Goal: Task Accomplishment & Management: Manage account settings

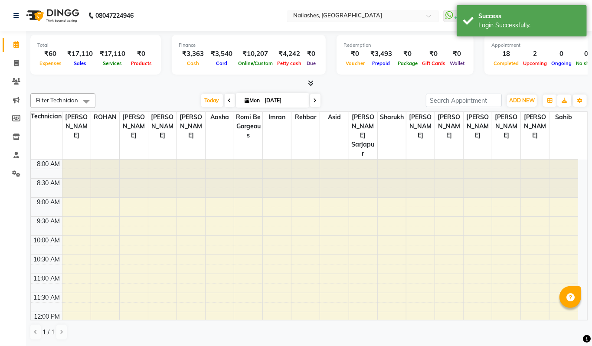
click at [414, 16] on input "text" at bounding box center [355, 16] width 126 height 9
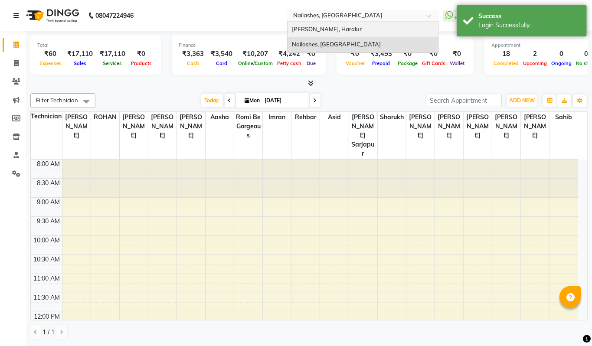
click at [364, 30] on div "[PERSON_NAME], Haralur" at bounding box center [363, 30] width 151 height 16
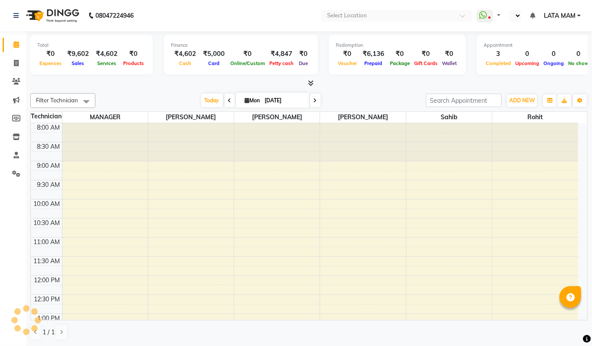
select select "en"
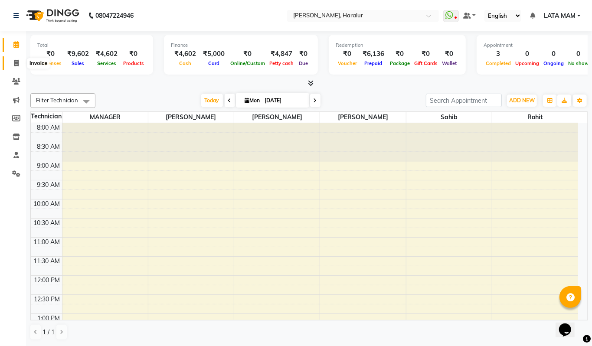
click at [18, 60] on icon at bounding box center [16, 63] width 5 height 7
select select "service"
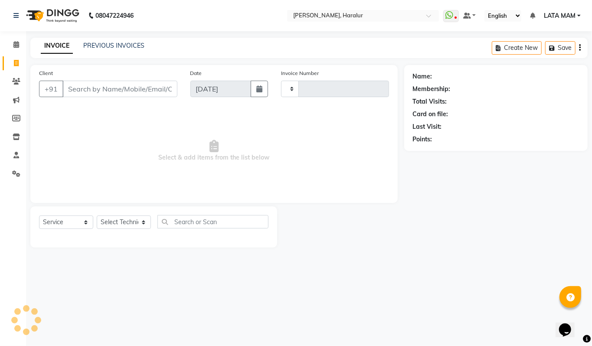
type input "0421"
select select "8259"
click at [134, 42] on link "PREVIOUS INVOICES" at bounding box center [113, 46] width 61 height 8
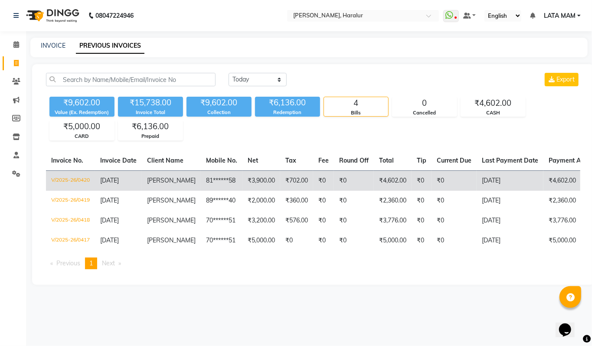
click at [154, 181] on span "[PERSON_NAME]" at bounding box center [171, 181] width 49 height 8
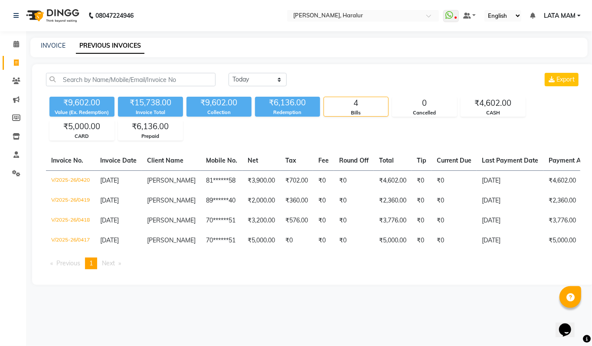
click at [551, 14] on span "LATA MAM" at bounding box center [560, 15] width 32 height 9
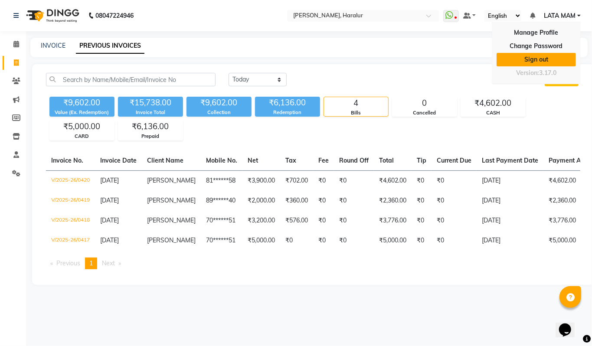
click at [548, 56] on link "Sign out" at bounding box center [536, 59] width 79 height 13
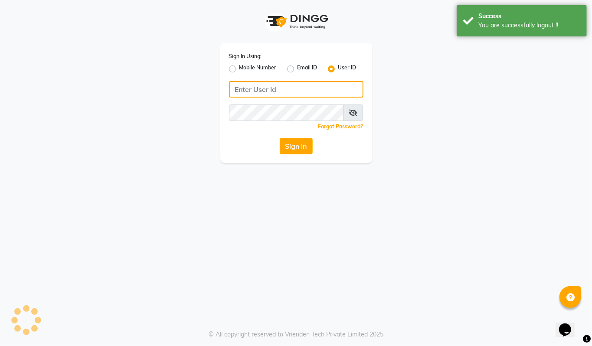
type input "94494097201"
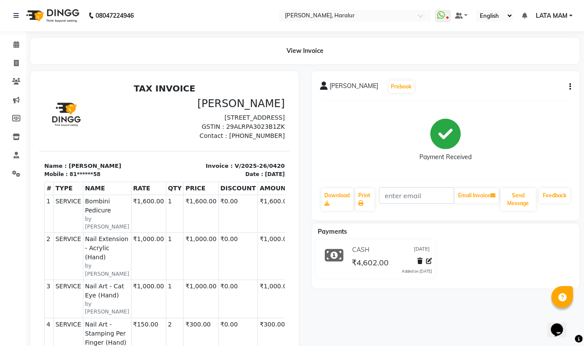
click at [570, 87] on icon "button" at bounding box center [570, 87] width 2 height 0
click at [526, 89] on div "Edit Invoice" at bounding box center [525, 91] width 59 height 11
select select "service"
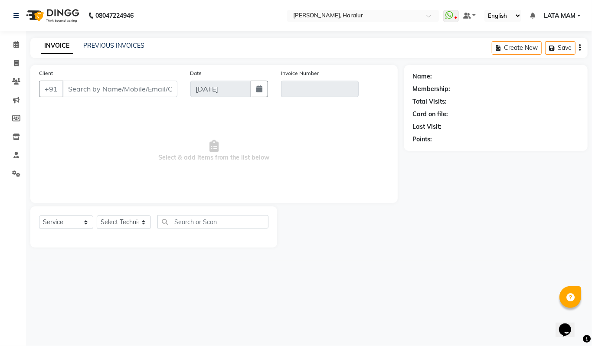
type input "81******58"
type input "V/2025-26/0420"
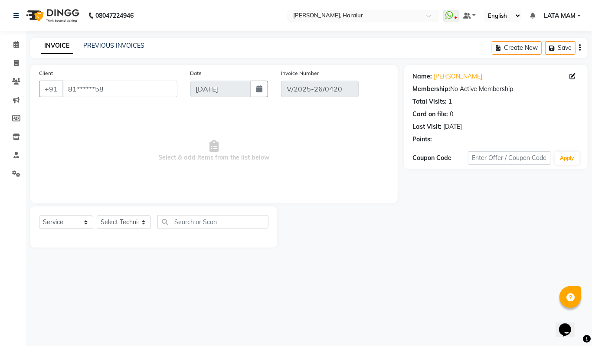
select select "select"
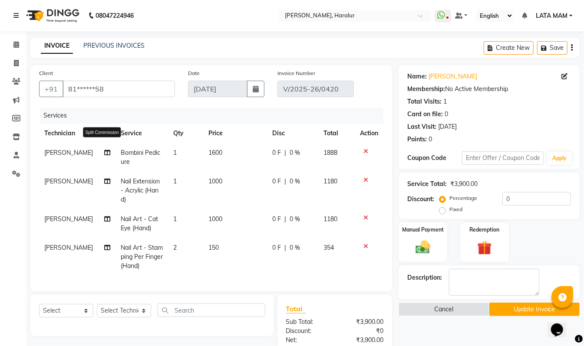
click at [104, 153] on icon at bounding box center [107, 153] width 6 height 6
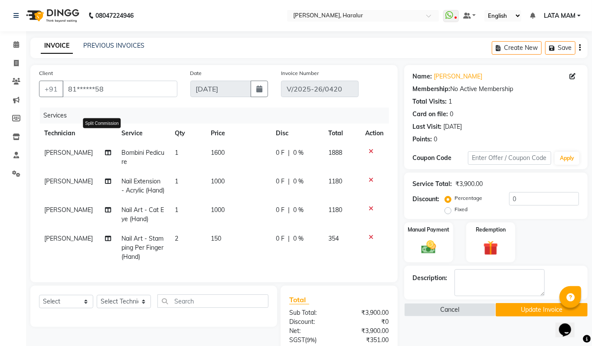
select select "79360"
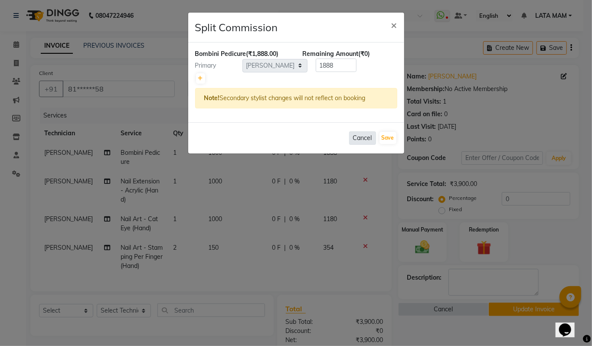
click at [364, 139] on button "Cancel" at bounding box center [362, 137] width 27 height 13
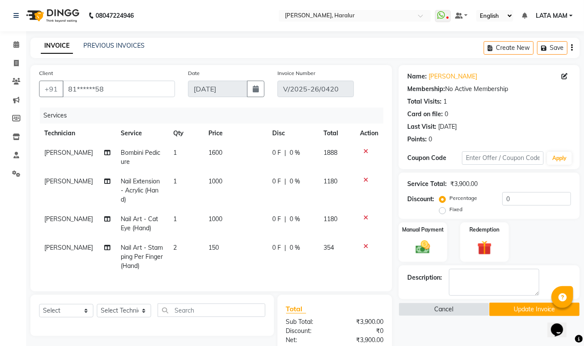
scroll to position [129, 0]
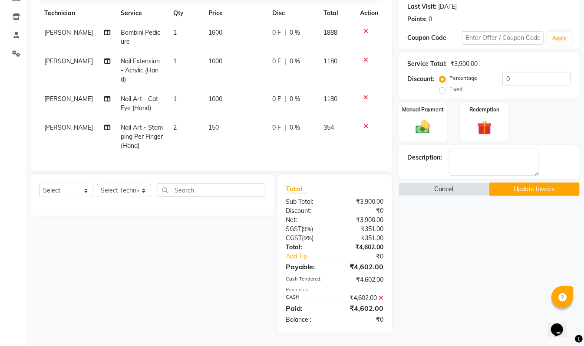
click at [381, 297] on icon at bounding box center [380, 298] width 5 height 6
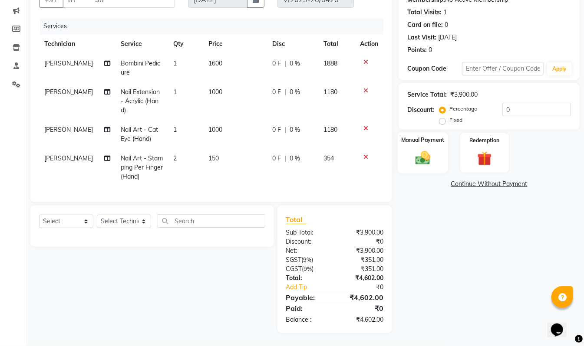
click at [422, 149] on img at bounding box center [422, 157] width 24 height 17
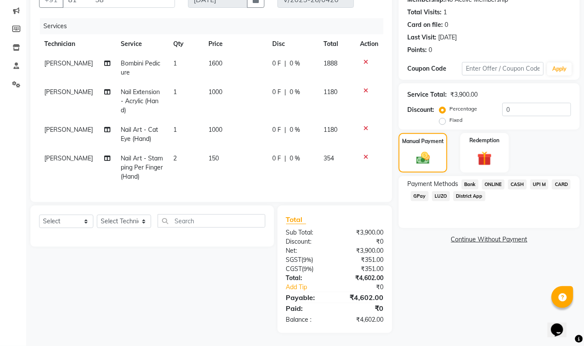
click at [515, 180] on span "CASH" at bounding box center [517, 185] width 19 height 10
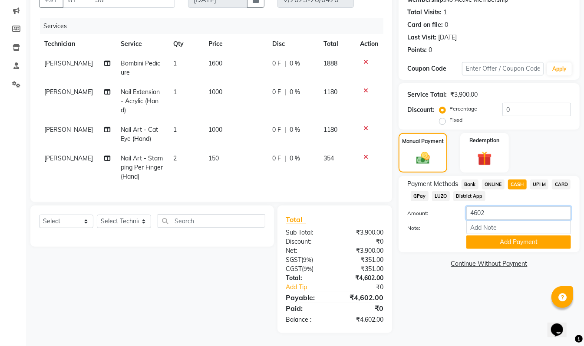
drag, startPoint x: 492, startPoint y: 207, endPoint x: 428, endPoint y: 207, distance: 63.8
click at [428, 207] on div "Amount: 4602" at bounding box center [488, 214] width 177 height 15
type input "3000"
click at [497, 236] on button "Add Payment" at bounding box center [518, 242] width 105 height 13
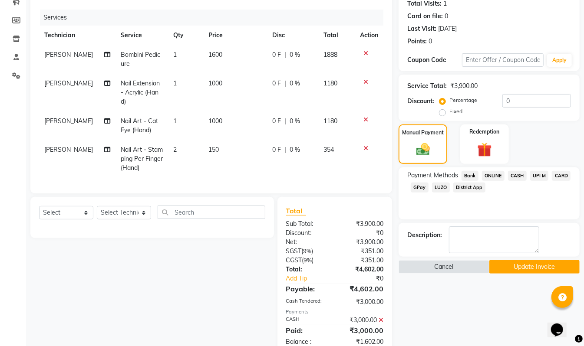
click at [497, 176] on span "ONLINE" at bounding box center [493, 176] width 23 height 10
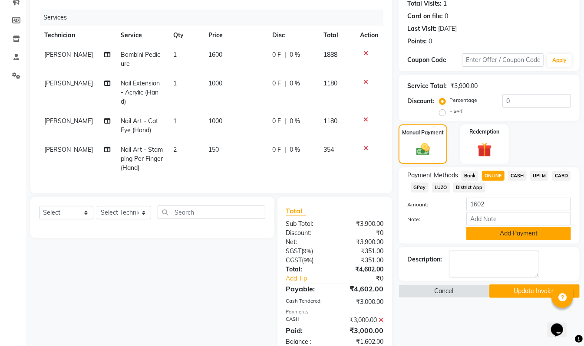
click at [532, 235] on button "Add Payment" at bounding box center [518, 233] width 105 height 13
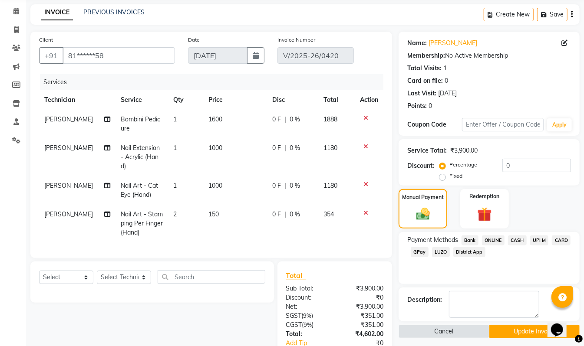
scroll to position [0, 0]
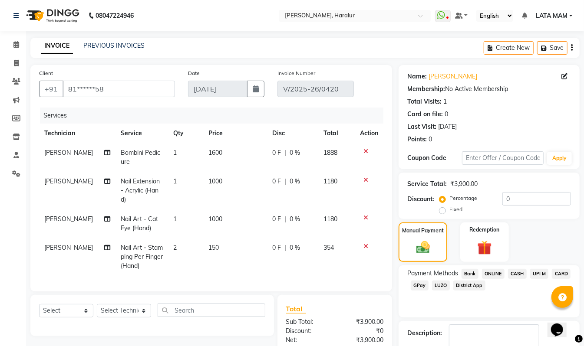
click at [573, 49] on div "Create New Save" at bounding box center [531, 48] width 96 height 20
click at [571, 48] on icon "button" at bounding box center [572, 48] width 2 height 0
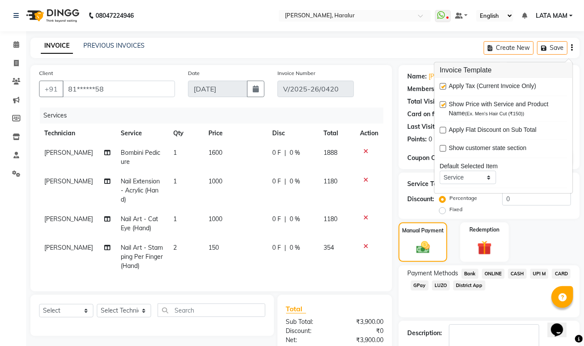
click at [423, 46] on div "INVOICE PREVIOUS INVOICES Create New Save" at bounding box center [304, 48] width 549 height 20
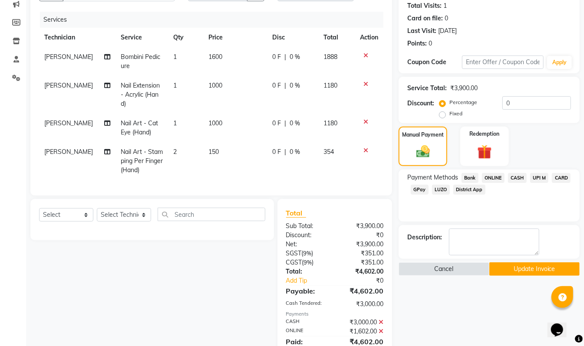
scroll to position [138, 0]
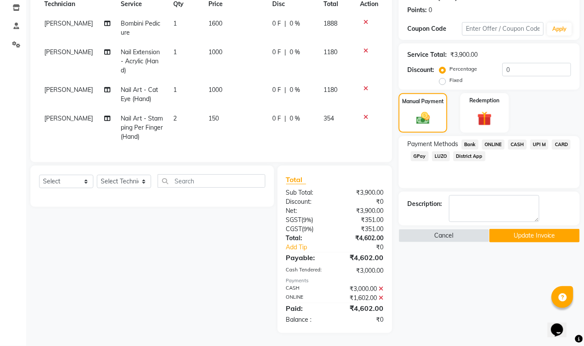
click at [524, 229] on button "Update Invoice" at bounding box center [534, 235] width 90 height 13
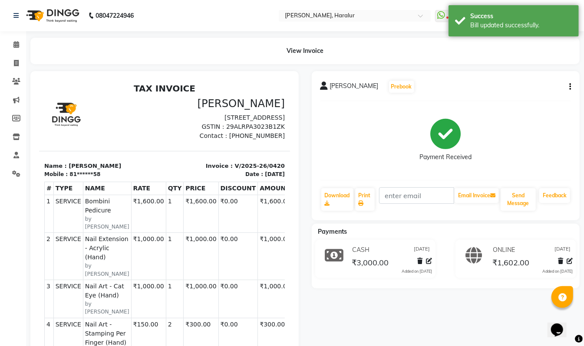
click at [570, 87] on icon "button" at bounding box center [570, 87] width 2 height 0
click at [535, 82] on div "Edit Item Staff" at bounding box center [525, 80] width 59 height 11
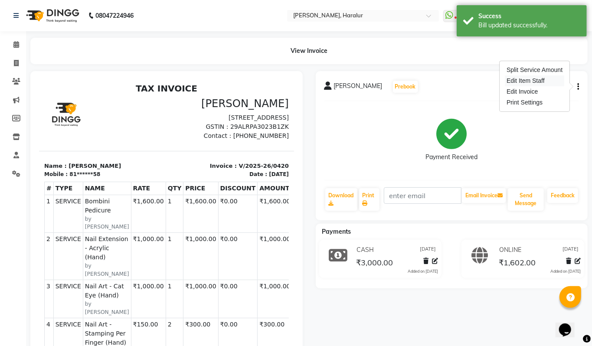
select select "79360"
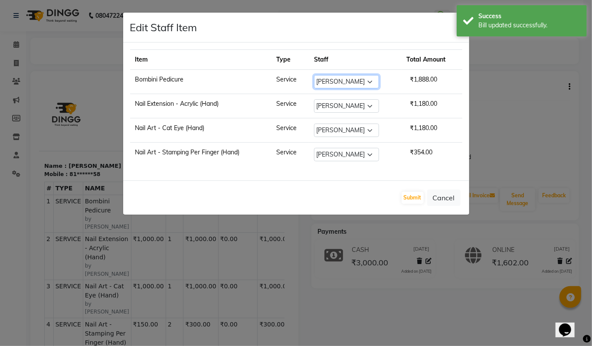
click at [354, 84] on select "Select Deepak Singh MANAGER Ravi Rohan rohit sahib" at bounding box center [346, 81] width 65 height 13
select select "79358"
click at [315, 75] on select "Select Deepak Singh MANAGER Ravi Rohan rohit sahib" at bounding box center [346, 81] width 65 height 13
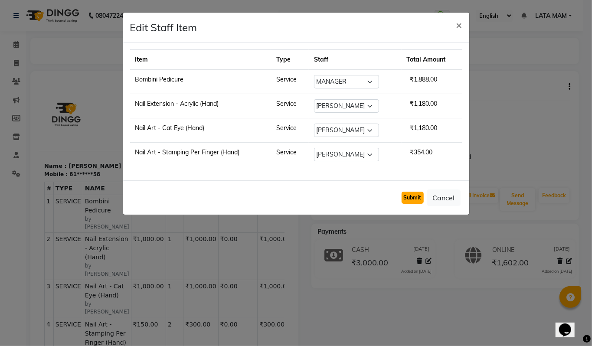
click at [410, 201] on button "Submit" at bounding box center [413, 198] width 22 height 12
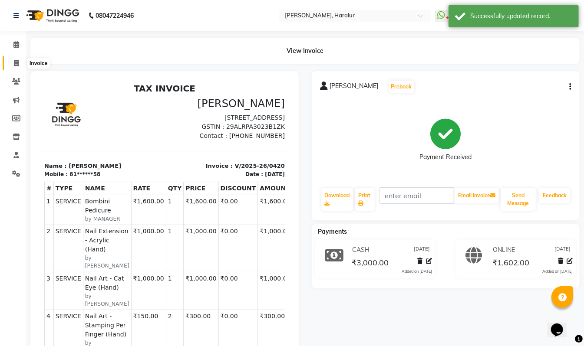
click at [16, 63] on icon at bounding box center [16, 63] width 5 height 7
select select "service"
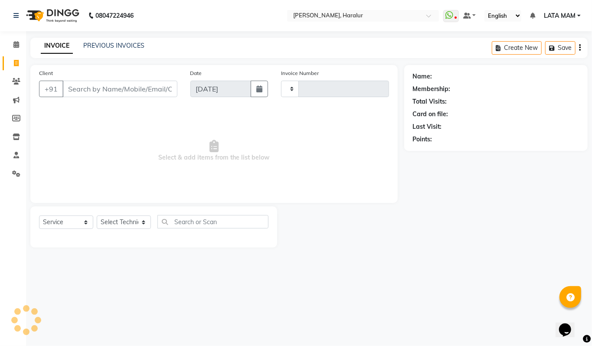
type input "0421"
select select "8259"
click at [126, 47] on link "PREVIOUS INVOICES" at bounding box center [113, 46] width 61 height 8
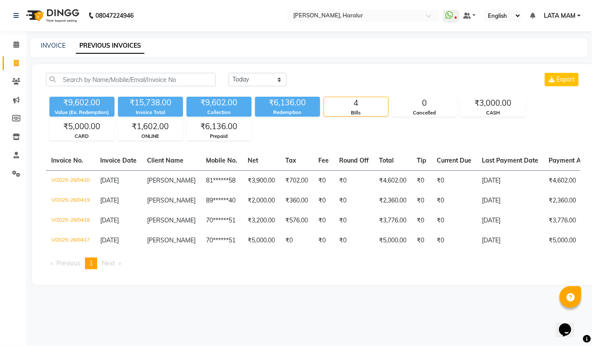
click at [574, 14] on span "LATA MAM" at bounding box center [560, 15] width 32 height 9
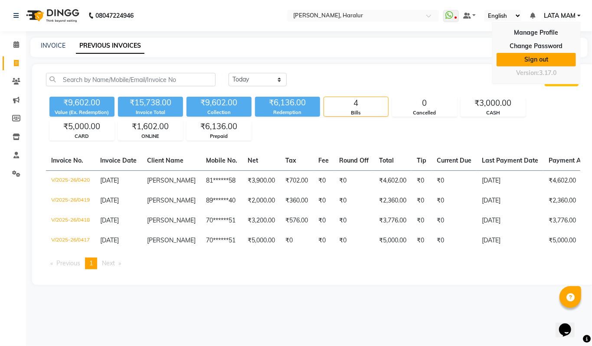
click at [548, 58] on link "Sign out" at bounding box center [536, 59] width 79 height 13
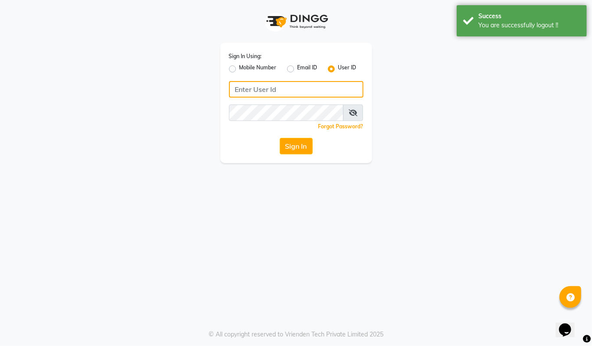
type input "94494097201"
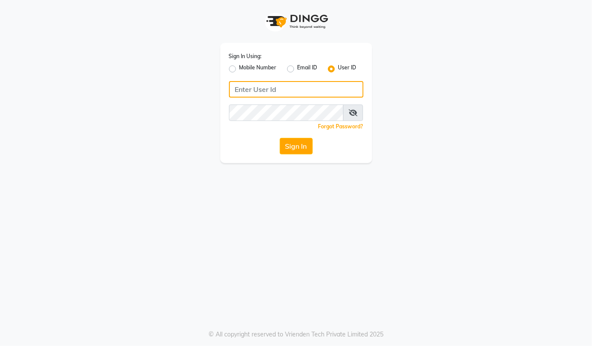
type input "94494097201"
click at [240, 68] on label "Mobile Number" at bounding box center [258, 69] width 37 height 10
click at [240, 68] on input "Mobile Number" at bounding box center [243, 67] width 6 height 6
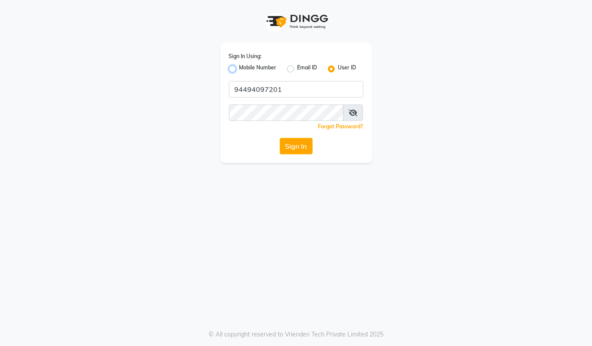
radio input "true"
radio input "false"
drag, startPoint x: 279, startPoint y: 89, endPoint x: 290, endPoint y: 92, distance: 11.0
click at [279, 89] on input "Username" at bounding box center [310, 89] width 105 height 16
type input "94494097201"
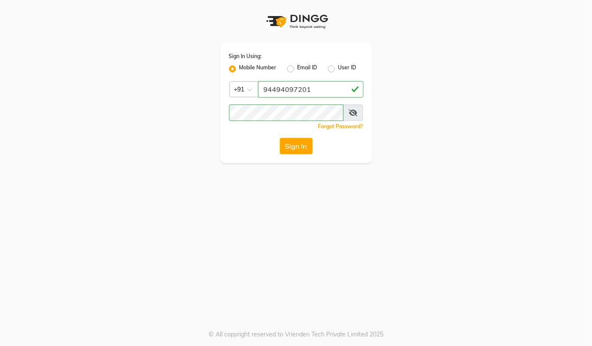
click at [353, 114] on icon at bounding box center [353, 112] width 9 height 7
click at [353, 114] on icon at bounding box center [354, 112] width 8 height 7
click at [302, 146] on button "Sign In" at bounding box center [296, 146] width 33 height 16
